Goal: Task Accomplishment & Management: Complete application form

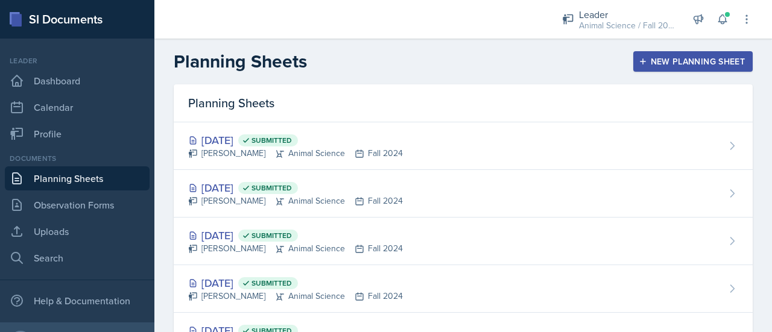
click at [638, 63] on icon "button" at bounding box center [642, 61] width 8 height 8
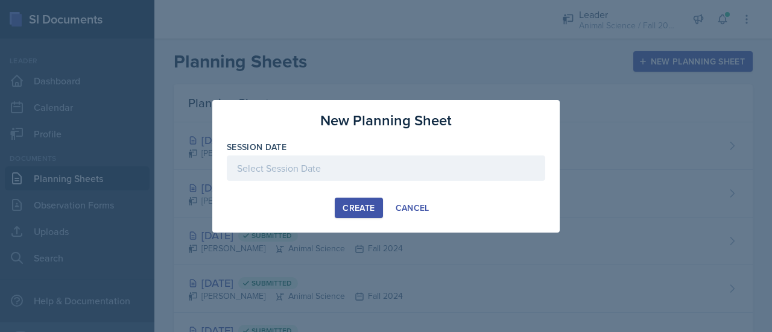
click at [467, 159] on div at bounding box center [386, 168] width 318 height 25
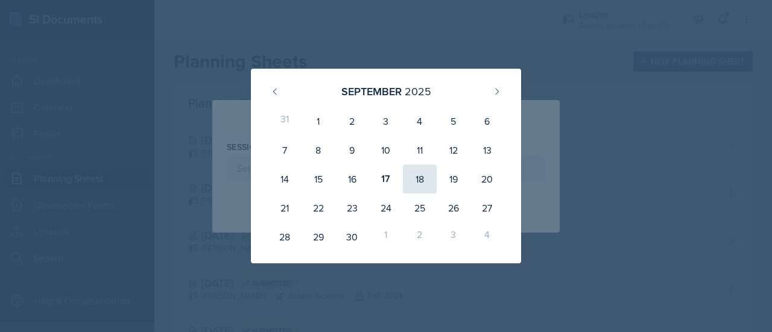
click at [419, 177] on div "18" at bounding box center [420, 179] width 34 height 29
type input "[DATE]"
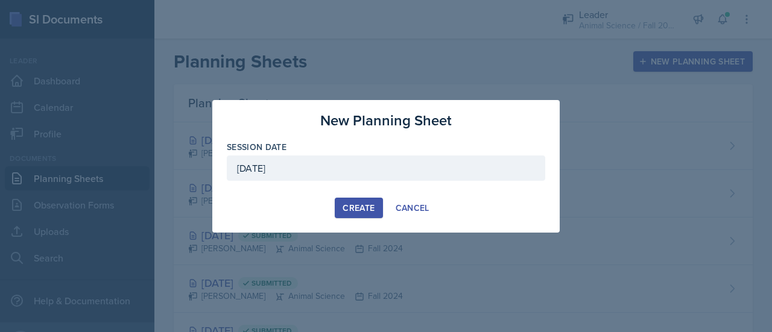
click at [353, 203] on div "Create" at bounding box center [358, 208] width 32 height 10
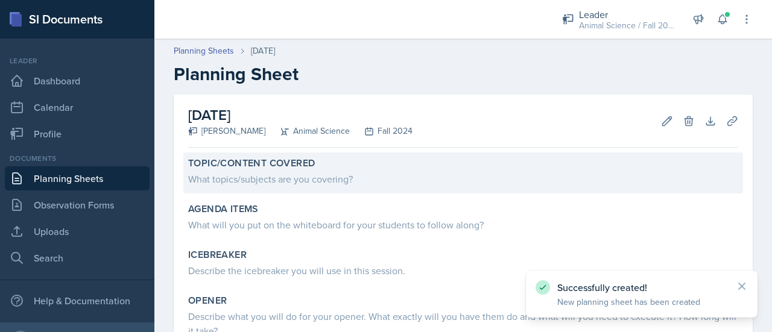
click at [367, 170] on div "What topics/subjects are you covering?" at bounding box center [463, 177] width 550 height 17
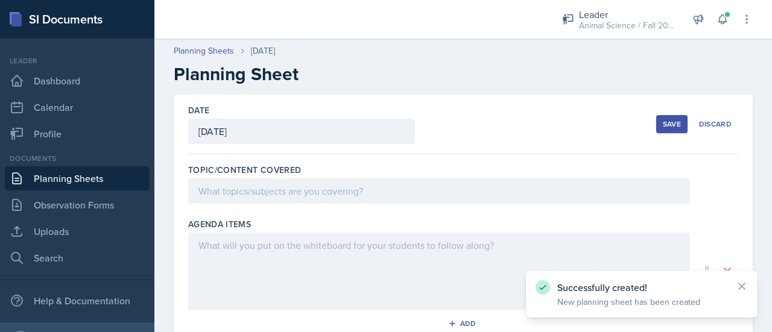
click at [368, 190] on div at bounding box center [439, 190] width 502 height 25
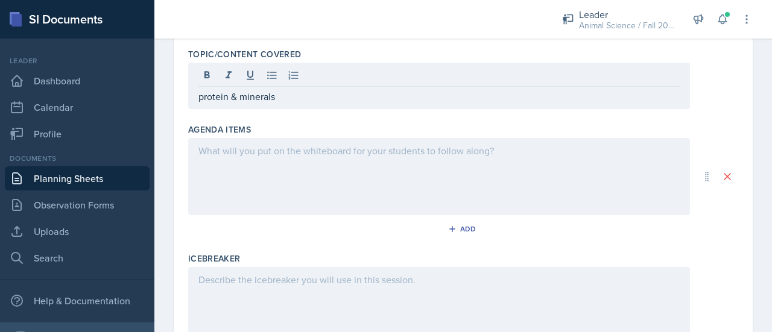
click at [368, 190] on div at bounding box center [439, 176] width 502 height 77
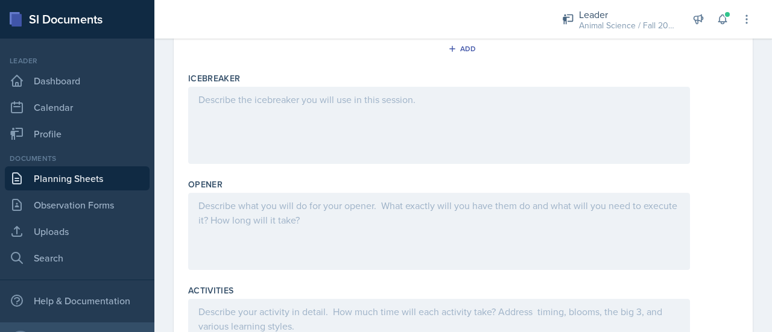
click at [340, 124] on div at bounding box center [439, 125] width 502 height 77
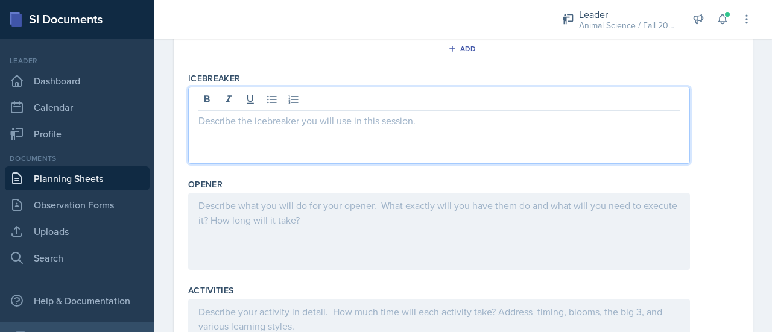
scroll to position [296, 0]
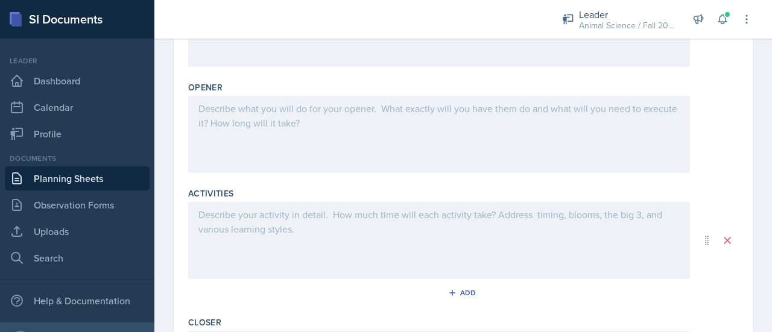
click at [321, 134] on div at bounding box center [439, 134] width 502 height 77
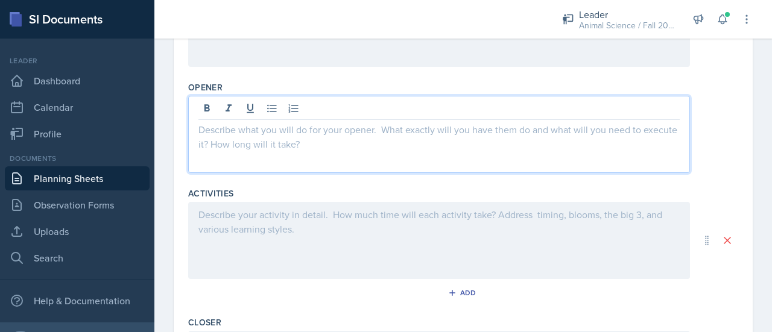
scroll to position [393, 0]
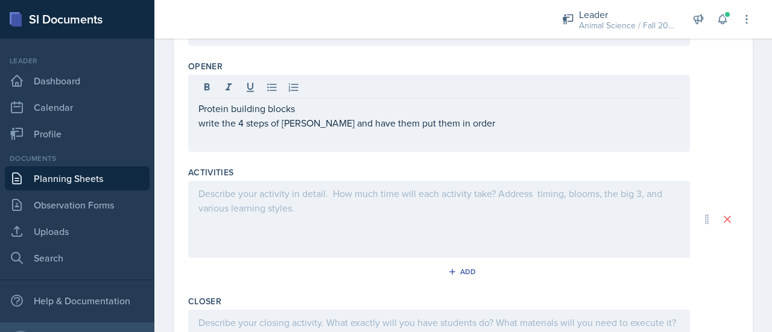
click at [710, 110] on div "Protein building blocks write the 4 steps of protiens and have them put them in…" at bounding box center [463, 113] width 550 height 77
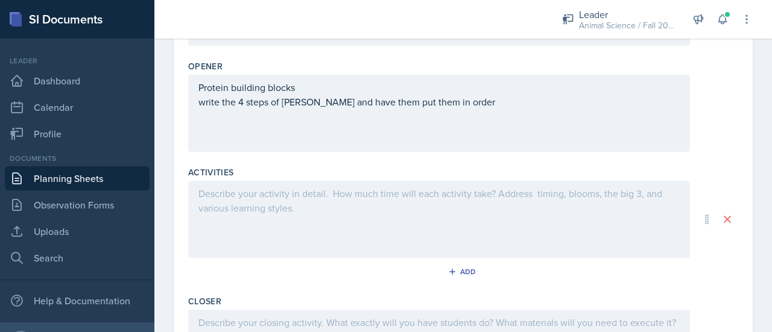
click at [534, 122] on div "Protein building blocks write the 4 steps of protiens and have them put them in…" at bounding box center [439, 113] width 502 height 77
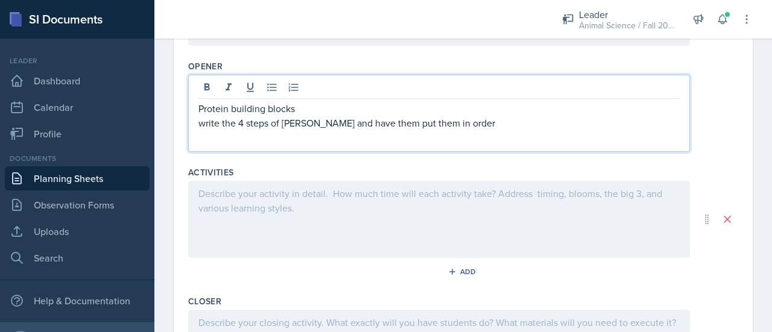
scroll to position [414, 0]
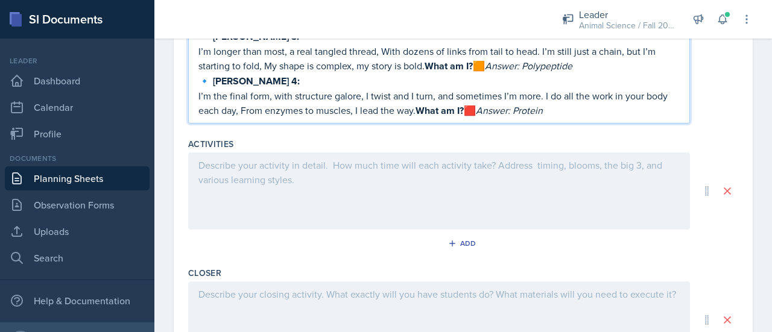
click at [253, 186] on div at bounding box center [439, 191] width 502 height 77
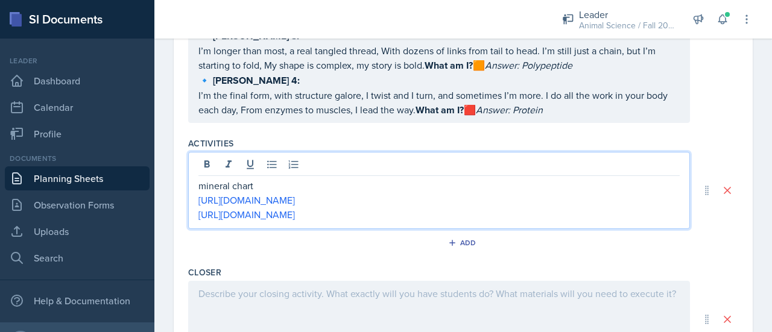
scroll to position [697, 0]
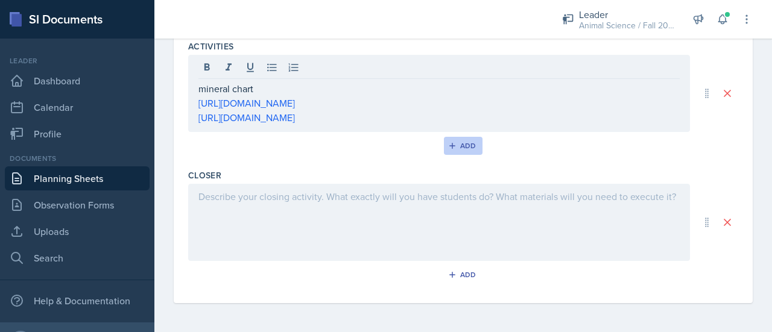
click at [447, 151] on button "Add" at bounding box center [463, 146] width 39 height 18
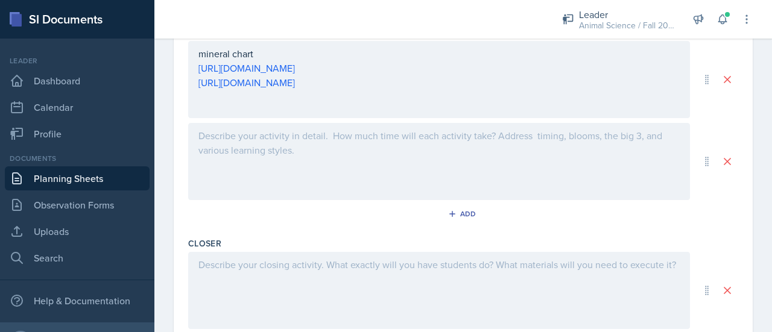
click at [314, 159] on div at bounding box center [439, 161] width 502 height 77
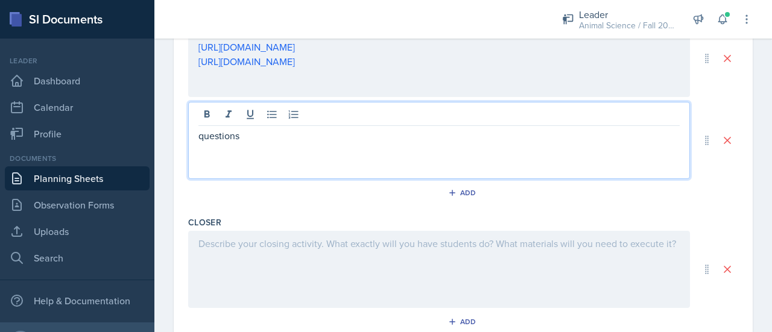
click at [288, 139] on p "questions" at bounding box center [438, 135] width 481 height 14
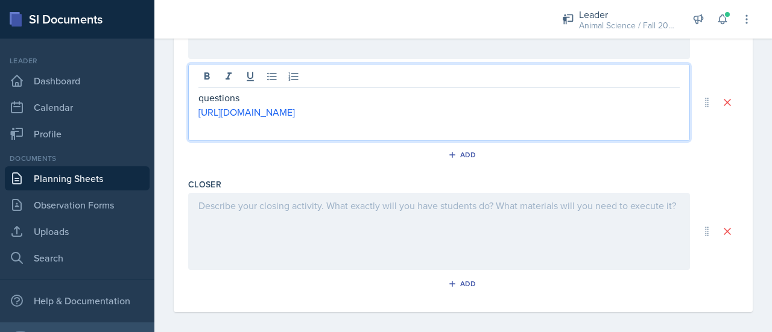
scroll to position [758, 0]
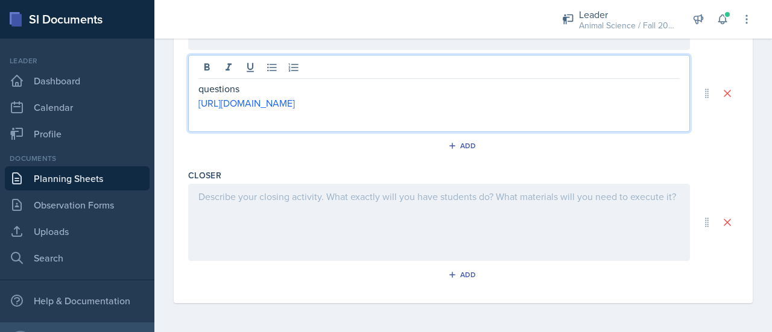
click at [306, 232] on div at bounding box center [439, 222] width 502 height 77
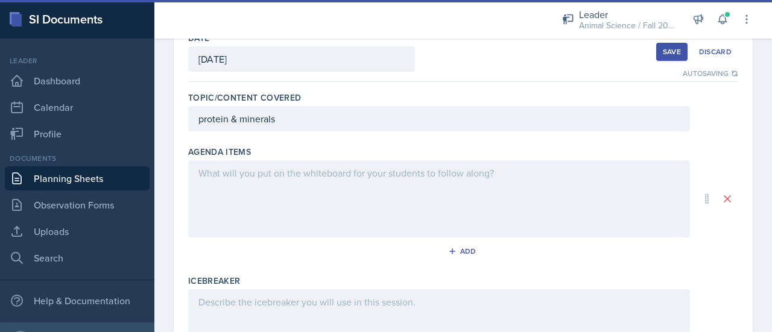
scroll to position [72, 0]
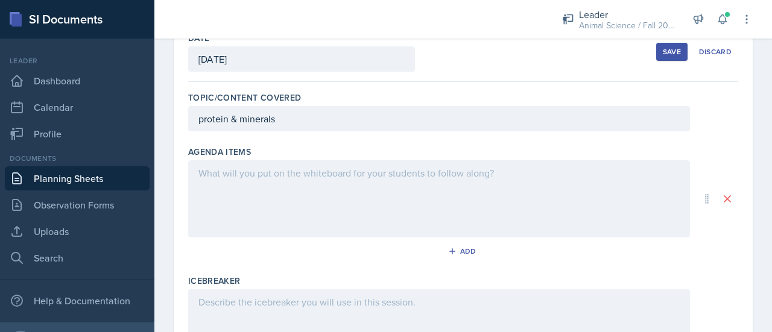
click at [247, 157] on div "Agenda items Add" at bounding box center [463, 205] width 550 height 129
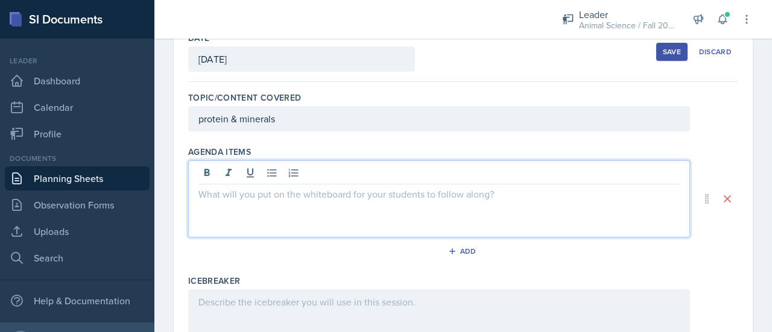
click at [251, 174] on div at bounding box center [439, 198] width 502 height 77
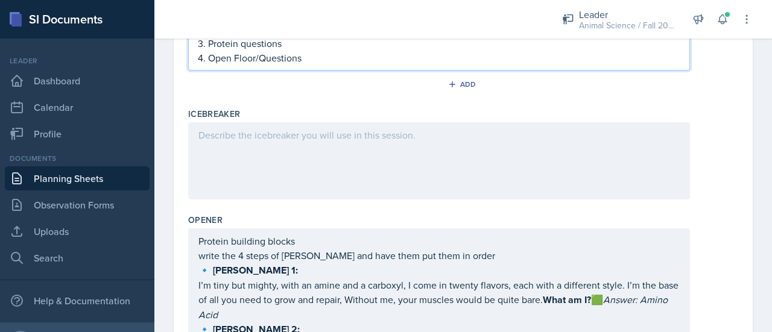
click at [287, 153] on div at bounding box center [439, 160] width 502 height 77
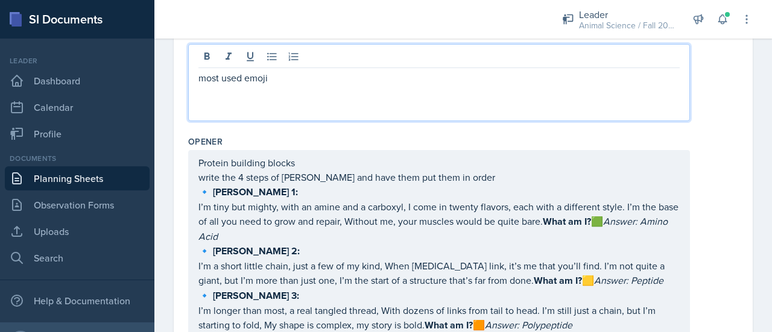
click at [301, 180] on p "write the 4 steps of [PERSON_NAME] and have them put them in order" at bounding box center [438, 177] width 481 height 14
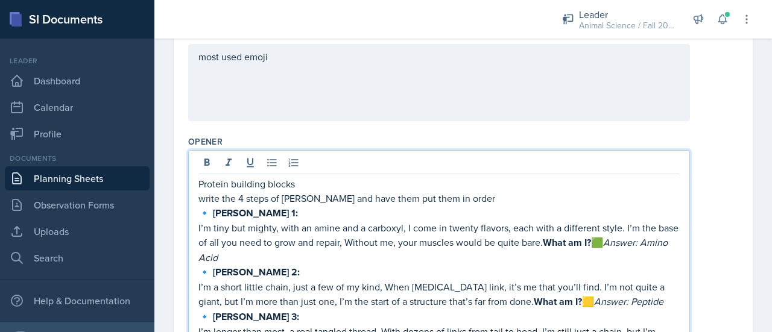
scroll to position [339, 0]
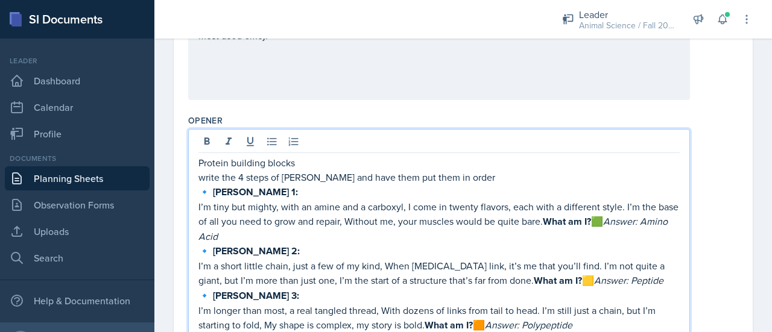
click at [301, 176] on p "write the 4 steps of [PERSON_NAME] and have them put them in order" at bounding box center [438, 177] width 481 height 14
click at [327, 219] on p "I’m tiny but mighty, with an amine and a carboxyl, I come in twenty flavors, ea…" at bounding box center [438, 222] width 481 height 44
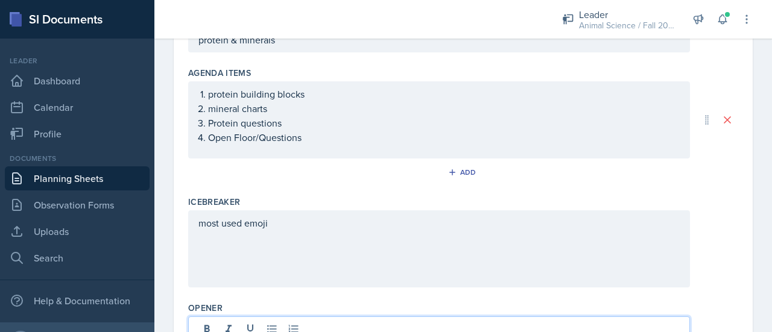
scroll to position [0, 0]
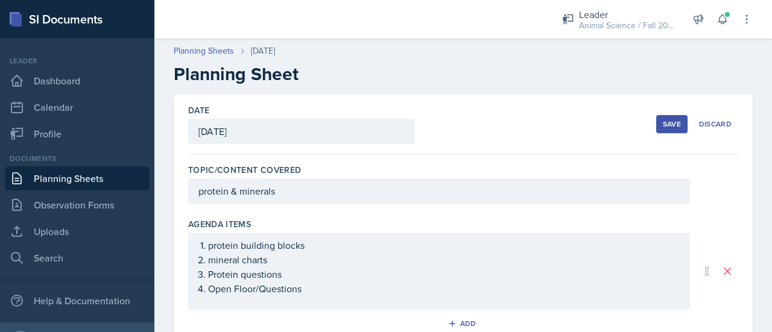
click at [666, 122] on div "Save" at bounding box center [672, 124] width 18 height 10
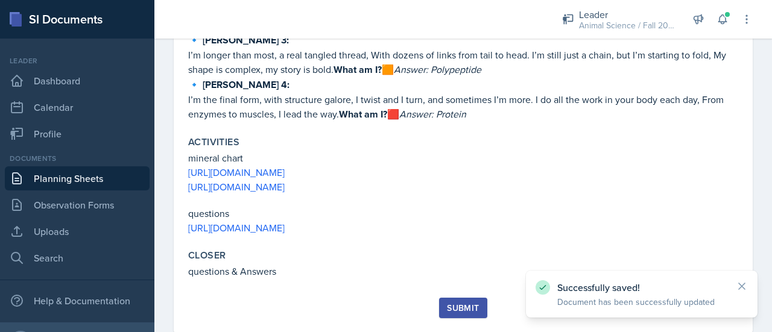
scroll to position [487, 0]
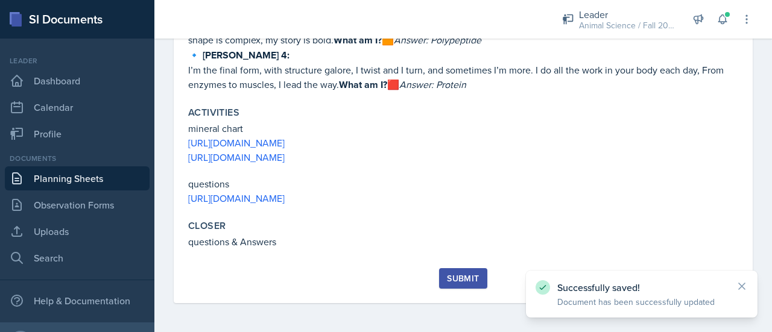
click at [447, 274] on div "Submit" at bounding box center [463, 279] width 32 height 10
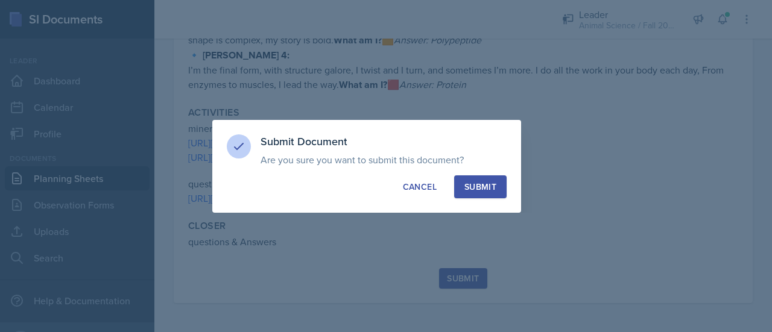
click at [494, 184] on div "Submit" at bounding box center [480, 187] width 32 height 12
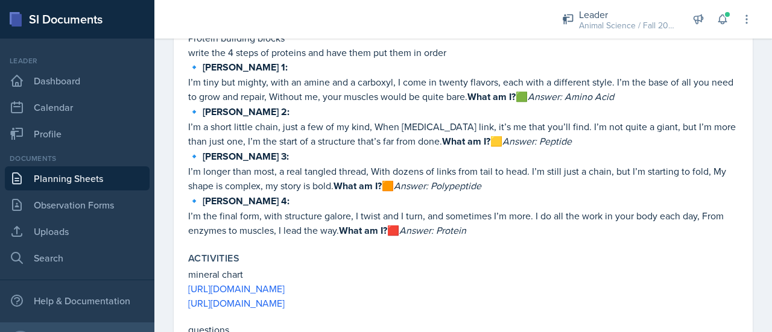
scroll to position [316, 0]
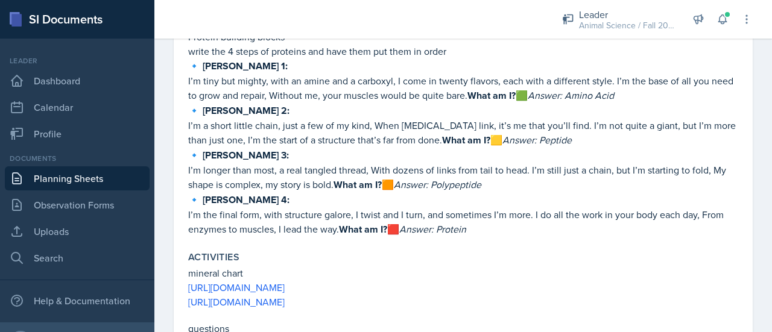
click at [585, 98] on em "Answer: Amino Acid" at bounding box center [571, 95] width 86 height 13
drag, startPoint x: 596, startPoint y: 97, endPoint x: 674, endPoint y: 97, distance: 77.8
click at [674, 97] on p "I’m tiny but mighty, with an amine and a carboxyl, I come in twenty flavors, ea…" at bounding box center [463, 89] width 550 height 30
drag, startPoint x: 584, startPoint y: 118, endPoint x: 254, endPoint y: 77, distance: 331.7
drag, startPoint x: 254, startPoint y: 77, endPoint x: 654, endPoint y: 138, distance: 404.4
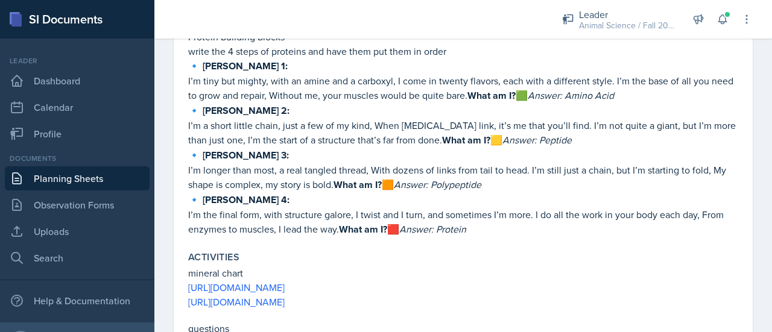
click at [654, 138] on p "I’m a short little chain, just a few of my kind, When [MEDICAL_DATA] link, it’s…" at bounding box center [463, 133] width 550 height 30
click at [451, 181] on em "Answer: Polypeptide" at bounding box center [437, 184] width 87 height 13
click at [452, 181] on em "Answer: Polypeptide" at bounding box center [437, 184] width 87 height 13
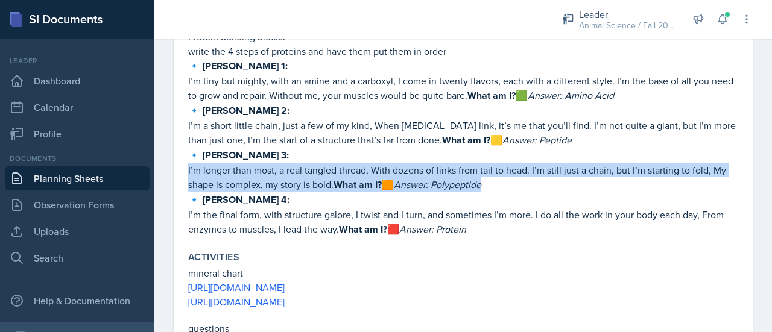
click at [452, 181] on em "Answer: Polypeptide" at bounding box center [437, 184] width 87 height 13
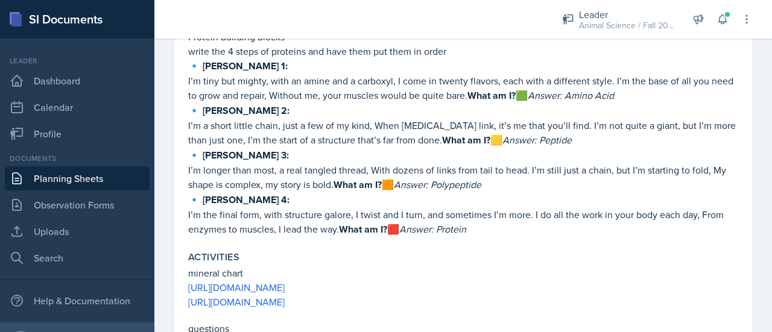
click at [409, 222] on em "Answer: Protein" at bounding box center [432, 228] width 67 height 13
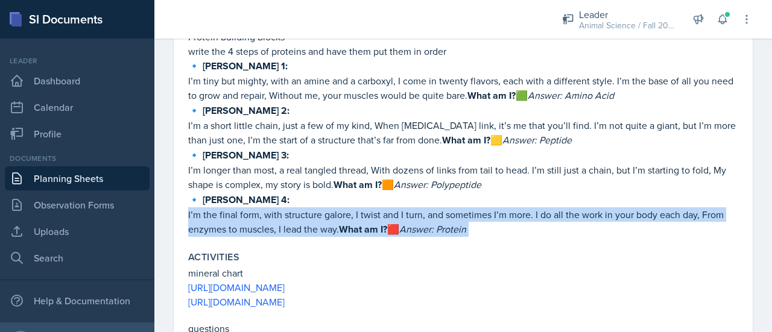
click at [409, 222] on em "Answer: Protein" at bounding box center [432, 228] width 67 height 13
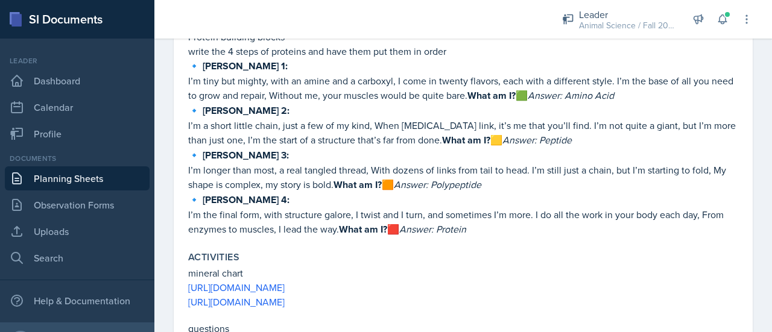
click at [390, 85] on p "I’m tiny but mighty, with an amine and a carboxyl, I come in twenty flavors, ea…" at bounding box center [463, 89] width 550 height 30
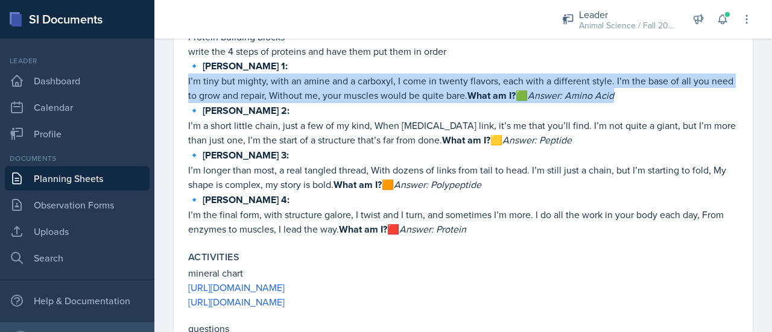
click at [390, 85] on p "I’m tiny but mighty, with an amine and a carboxyl, I come in twenty flavors, ea…" at bounding box center [463, 89] width 550 height 30
